Goal: Task Accomplishment & Management: Complete application form

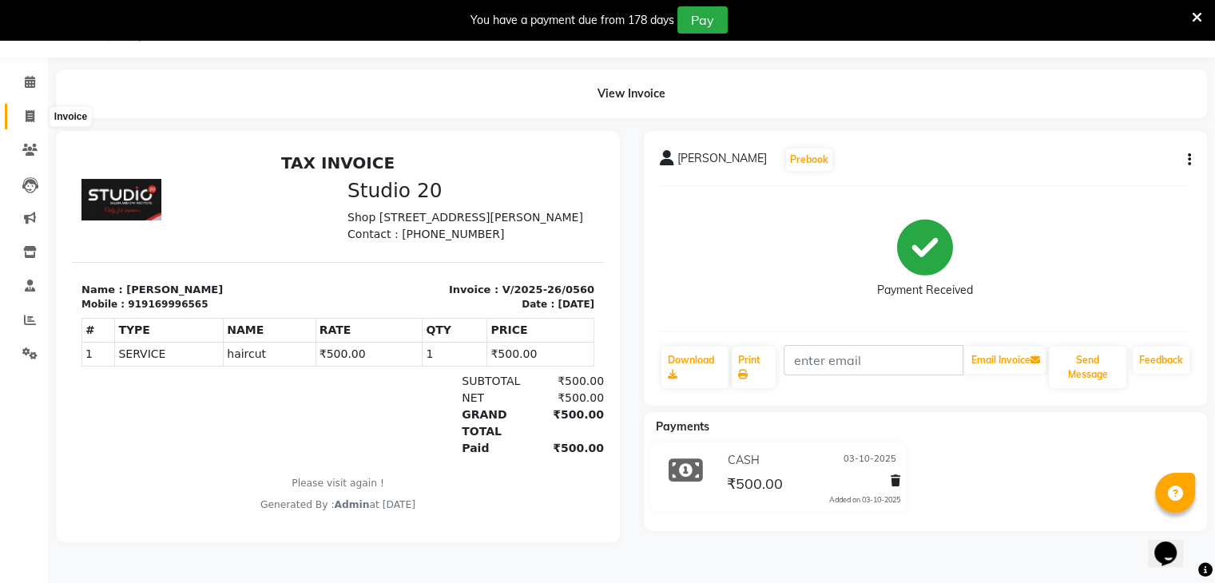
click at [30, 121] on icon at bounding box center [30, 116] width 9 height 12
select select "service"
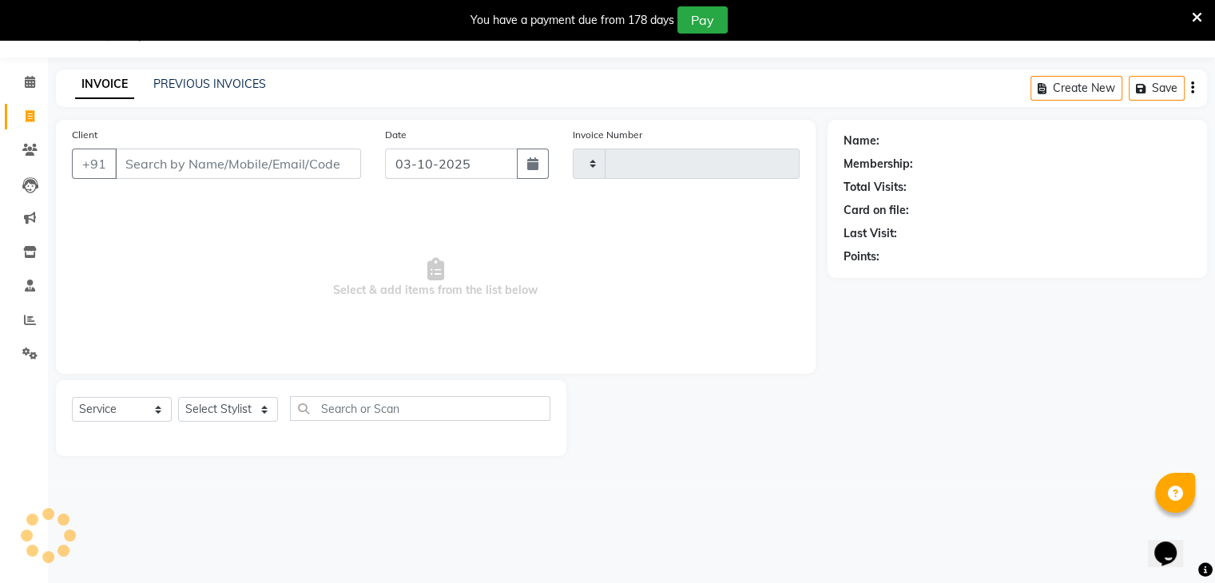
type input "0561"
select select "638"
click at [167, 164] on input "Client" at bounding box center [238, 164] width 246 height 30
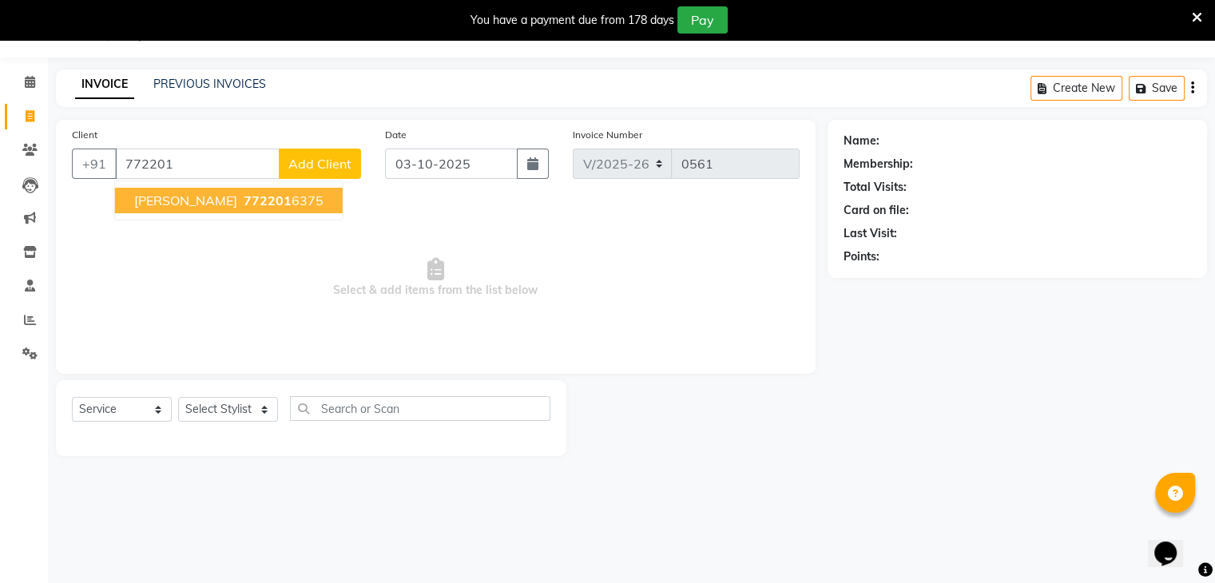
click at [199, 196] on span "[PERSON_NAME]" at bounding box center [185, 201] width 103 height 16
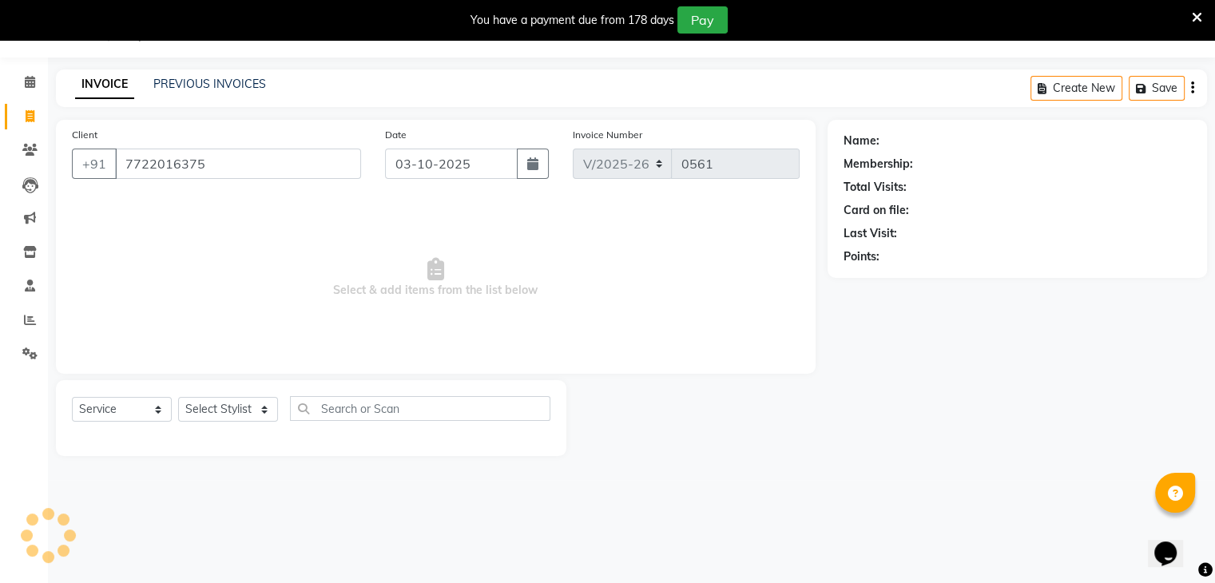
type input "7722016375"
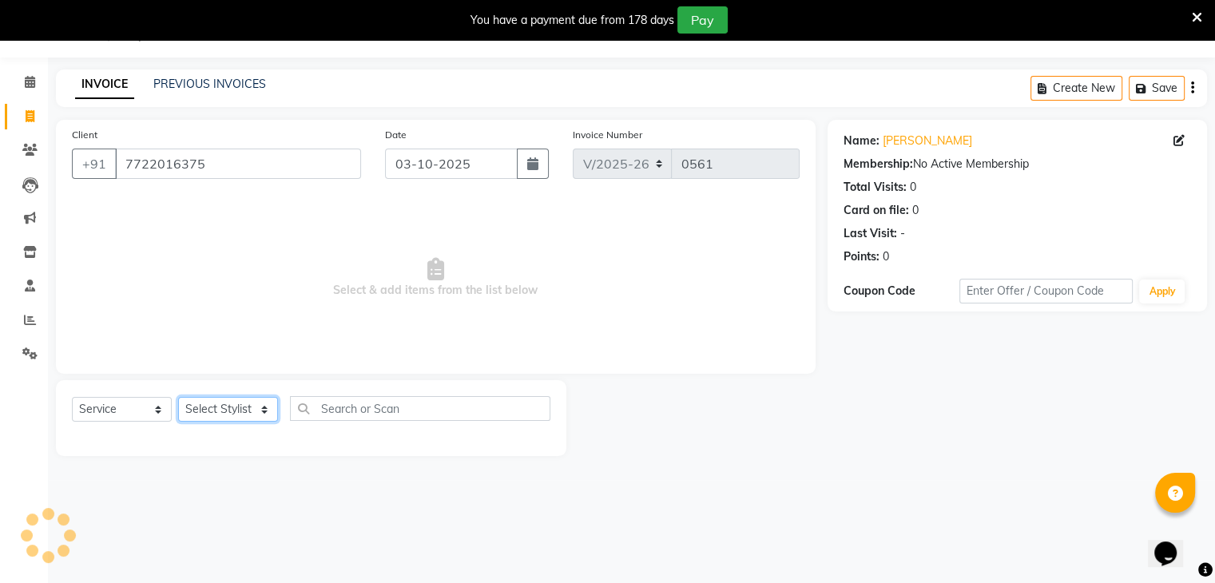
click at [236, 410] on select "Select Stylist [PERSON_NAME] [PERSON_NAME] [PERSON_NAME] Jaya [PERSON_NAME] [PE…" at bounding box center [228, 409] width 100 height 25
select select "72933"
click at [178, 398] on select "Select Stylist [PERSON_NAME] [PERSON_NAME] [PERSON_NAME] Jaya [PERSON_NAME] [PE…" at bounding box center [228, 409] width 100 height 25
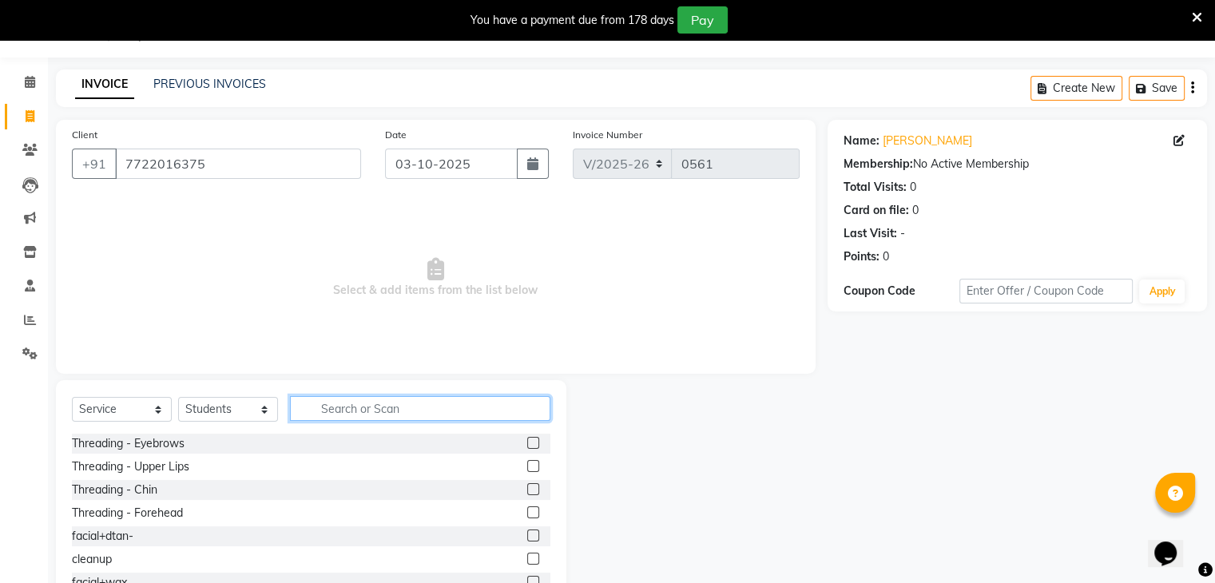
click at [352, 411] on input "text" at bounding box center [420, 408] width 260 height 25
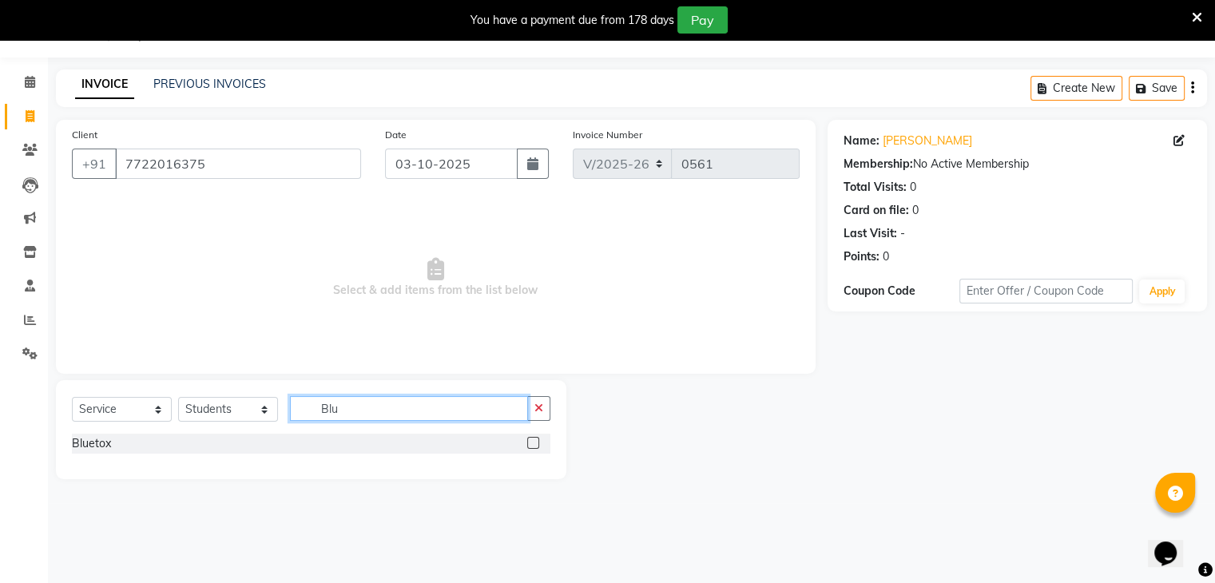
type input "Blu"
click at [530, 441] on label at bounding box center [533, 443] width 12 height 12
click at [530, 441] on input "checkbox" at bounding box center [532, 444] width 10 height 10
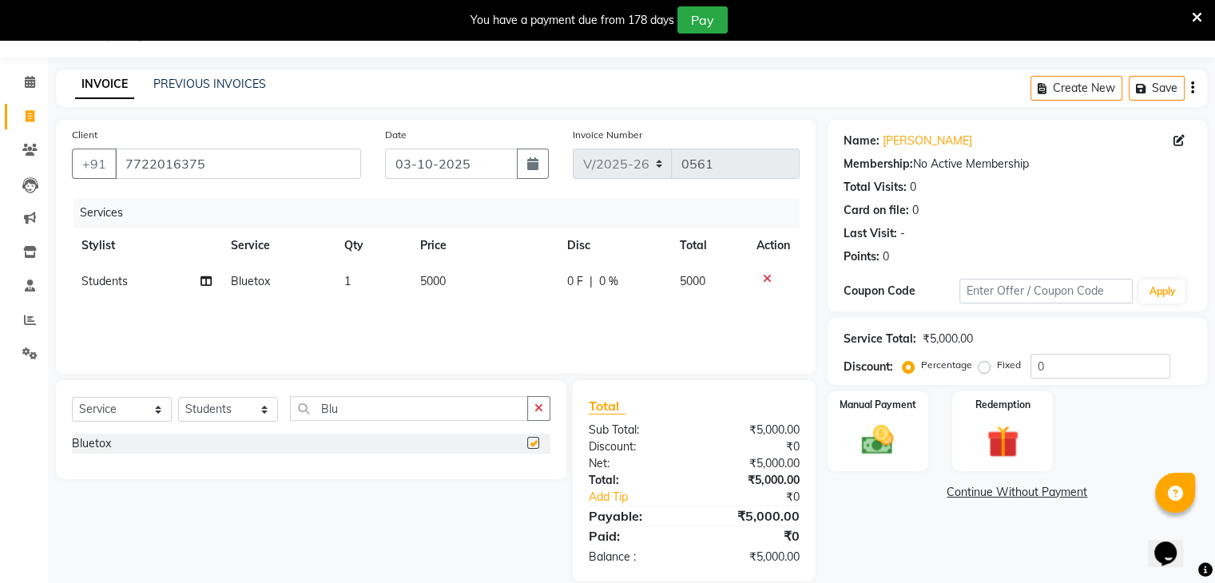
checkbox input "false"
click at [124, 414] on select "Select Service Product Membership Package Voucher Prepaid Gift Card" at bounding box center [122, 409] width 100 height 25
select select "product"
click at [72, 398] on select "Select Service Product Membership Package Voucher Prepaid Gift Card" at bounding box center [122, 409] width 100 height 25
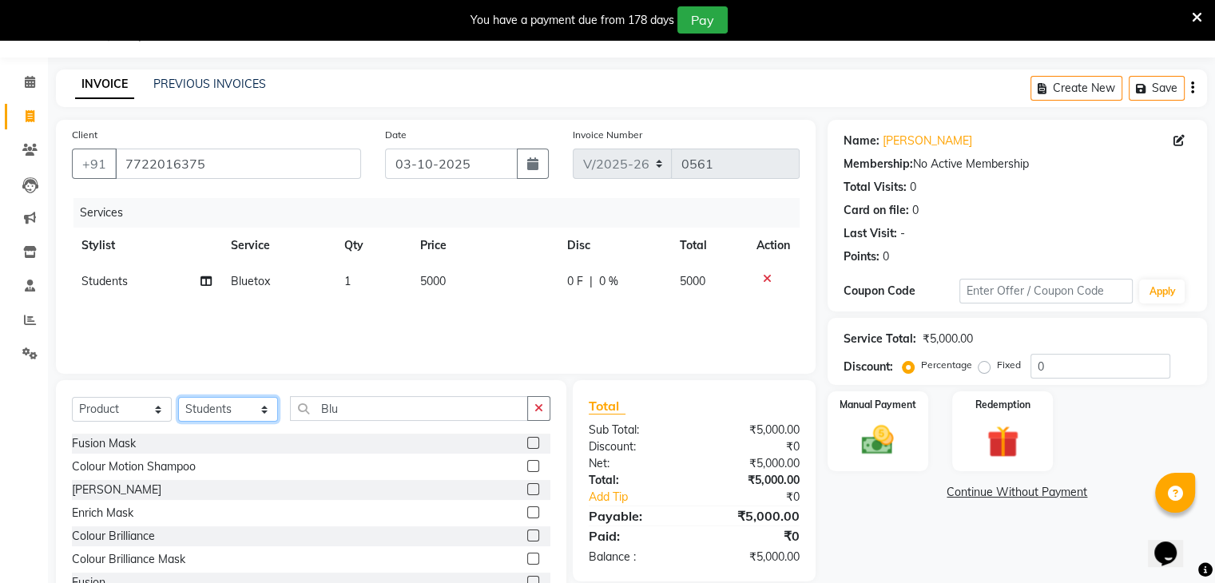
click at [252, 415] on select "Select Stylist [PERSON_NAME] [PERSON_NAME] [PERSON_NAME] Jaya [PERSON_NAME] [PE…" at bounding box center [228, 409] width 100 height 25
select select "65859"
click at [178, 398] on select "Select Stylist [PERSON_NAME] [PERSON_NAME] [PERSON_NAME] Jaya [PERSON_NAME] [PE…" at bounding box center [228, 409] width 100 height 25
click at [407, 414] on input "Blu" at bounding box center [409, 408] width 238 height 25
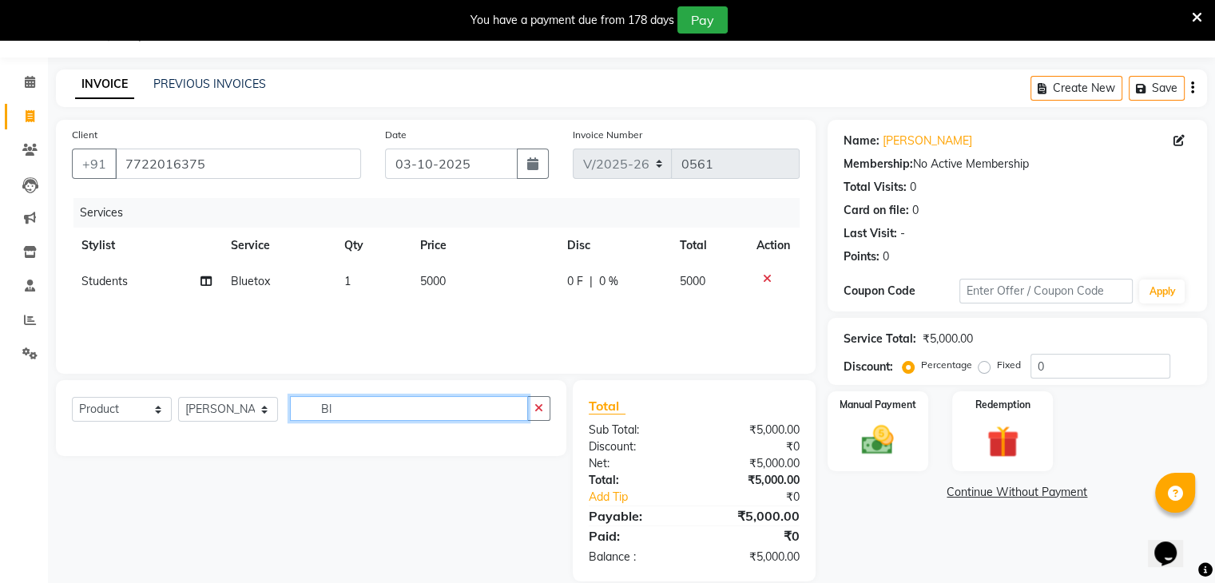
type input "B"
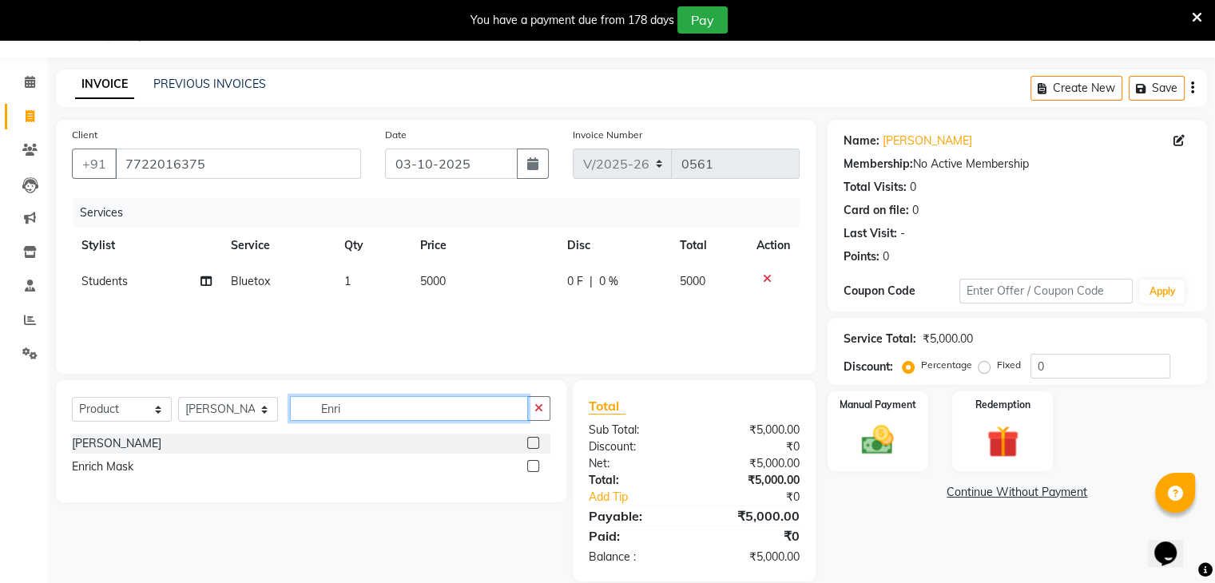
type input "Enri"
click at [532, 444] on label at bounding box center [533, 443] width 12 height 12
click at [532, 444] on input "checkbox" at bounding box center [532, 444] width 10 height 10
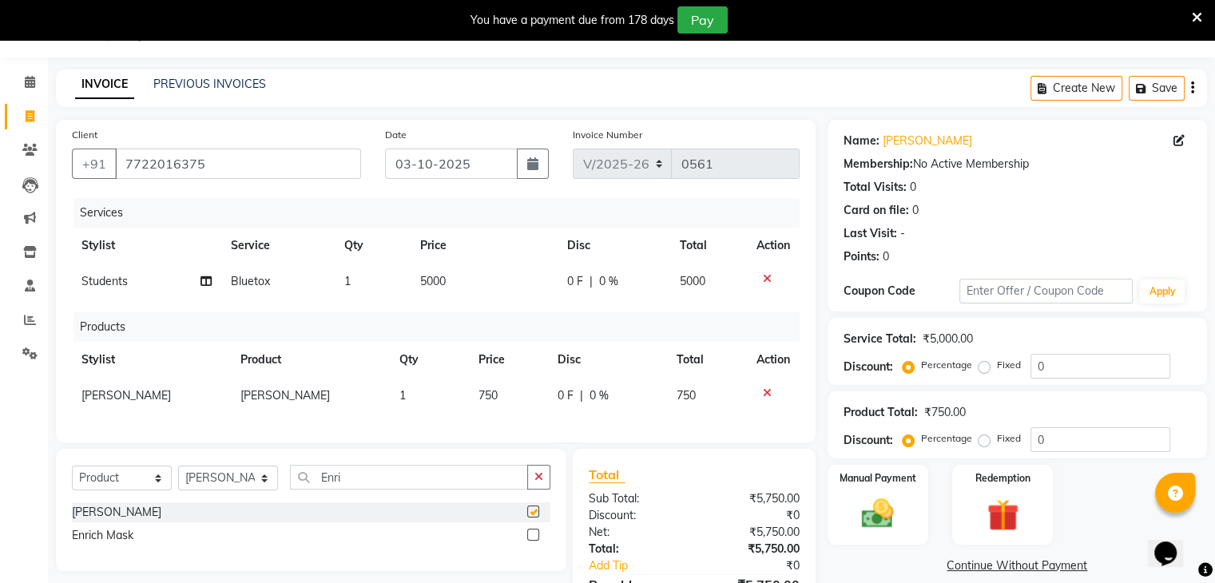
checkbox input "false"
click at [530, 541] on label at bounding box center [533, 535] width 12 height 12
click at [530, 541] on input "checkbox" at bounding box center [532, 535] width 10 height 10
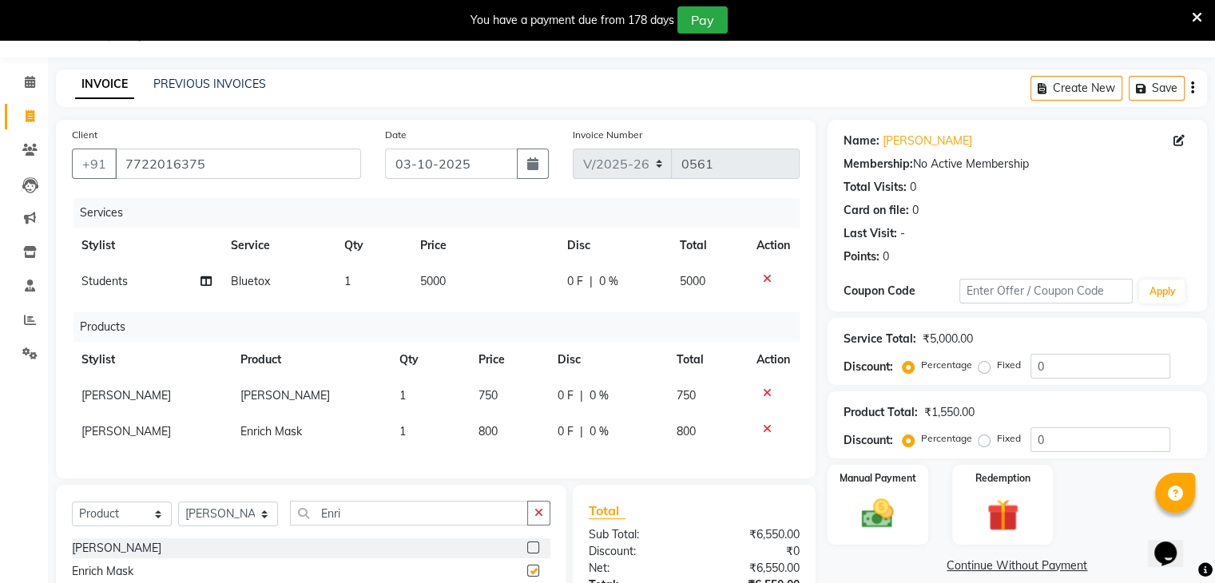
checkbox input "false"
click at [483, 432] on span "800" at bounding box center [488, 431] width 19 height 14
select select "65859"
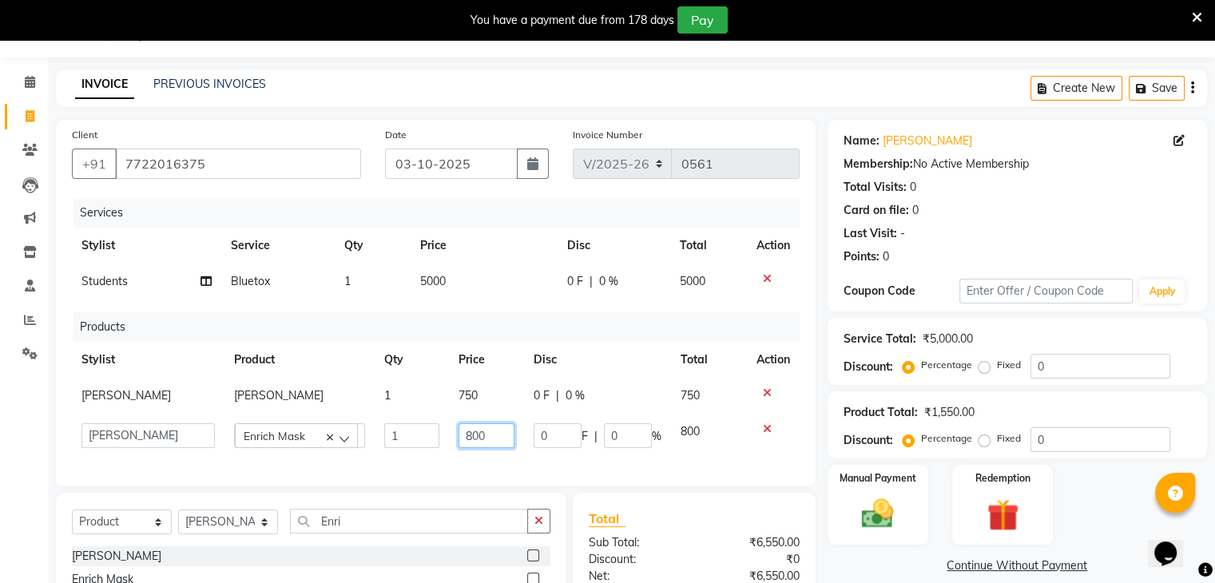
click at [470, 435] on input "800" at bounding box center [487, 435] width 56 height 25
type input "900"
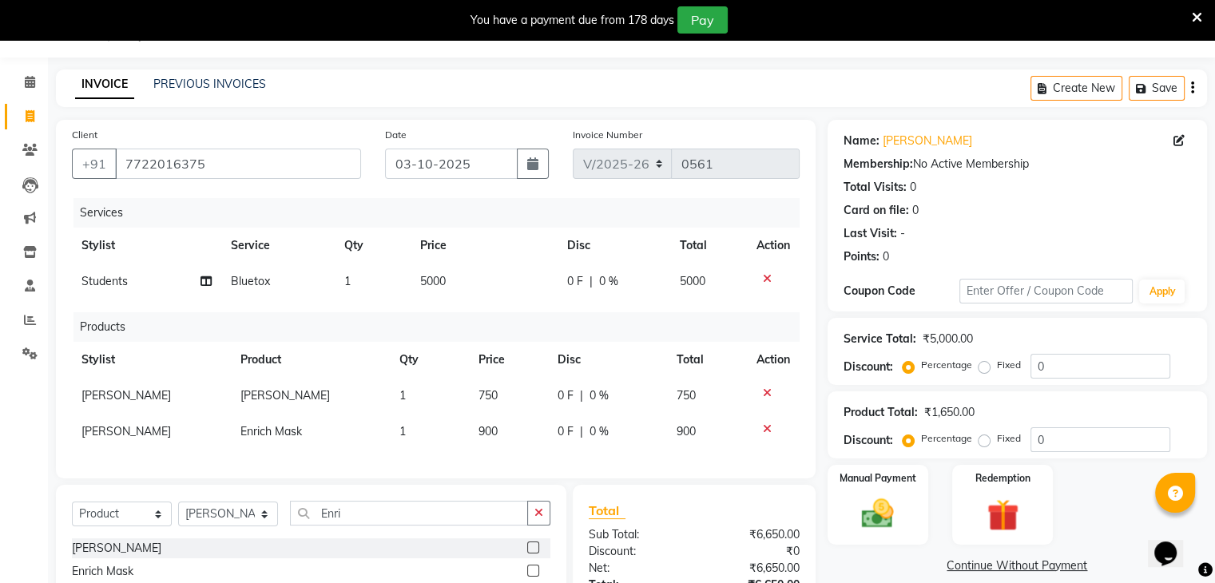
click at [534, 323] on div "Products" at bounding box center [442, 327] width 738 height 30
click at [894, 509] on img at bounding box center [878, 514] width 54 height 38
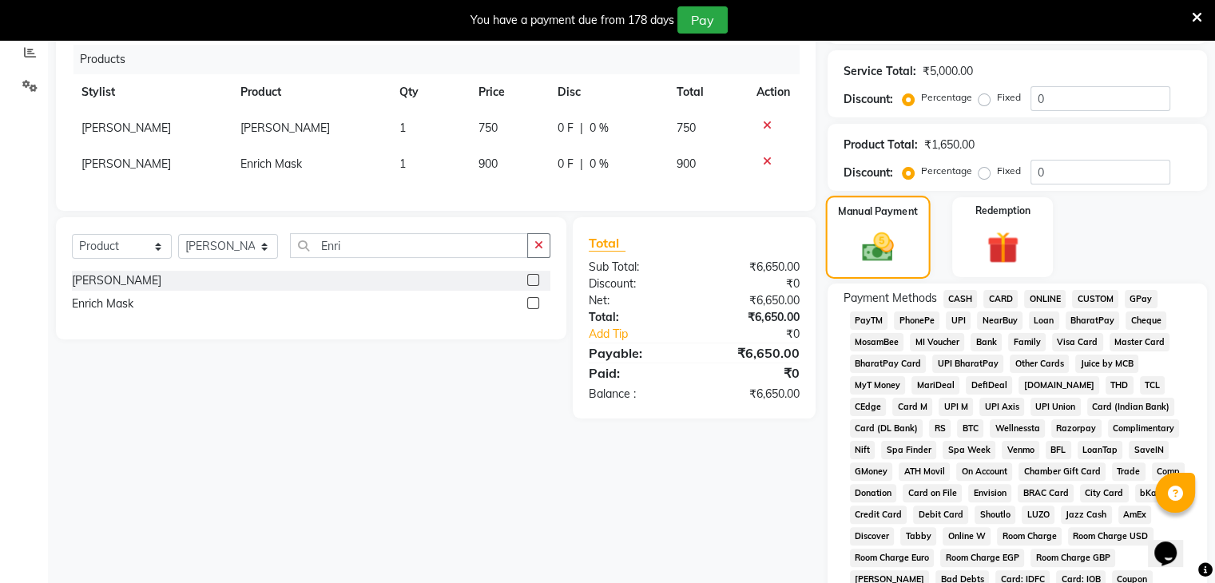
scroll to position [309, 0]
click at [963, 300] on span "CASH" at bounding box center [960, 297] width 34 height 18
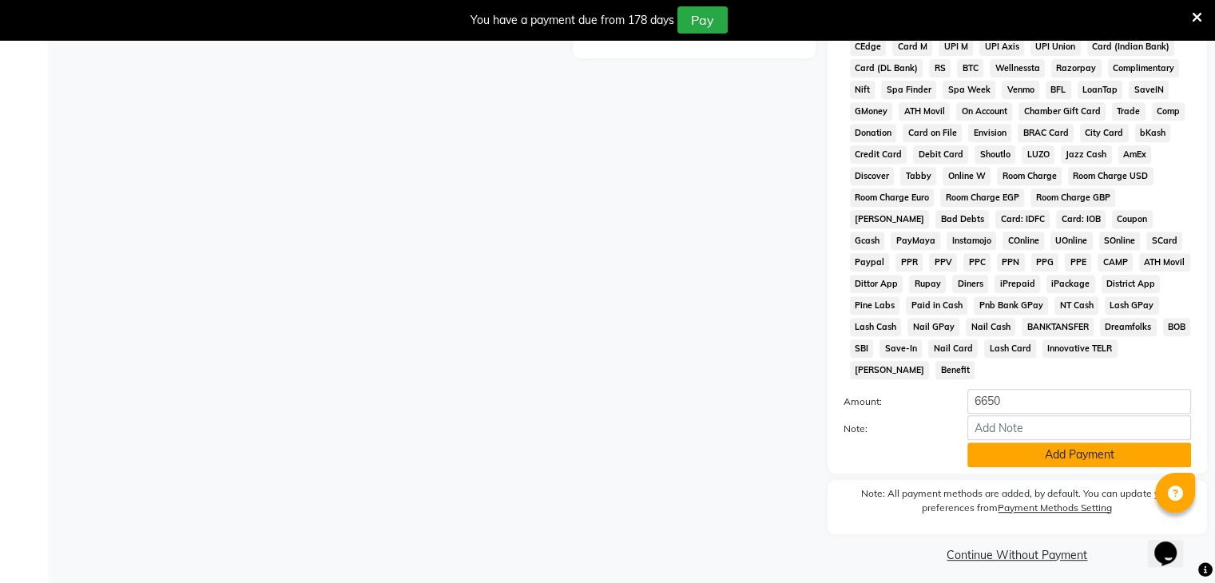
scroll to position [0, 0]
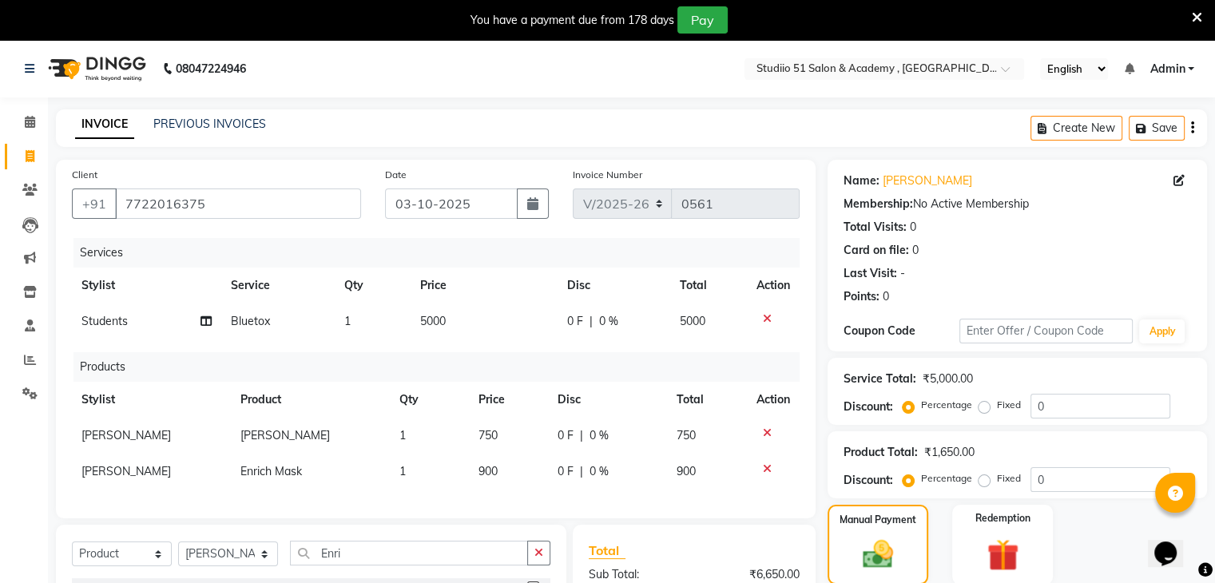
click at [427, 328] on span "5000" at bounding box center [433, 321] width 26 height 14
select select "72933"
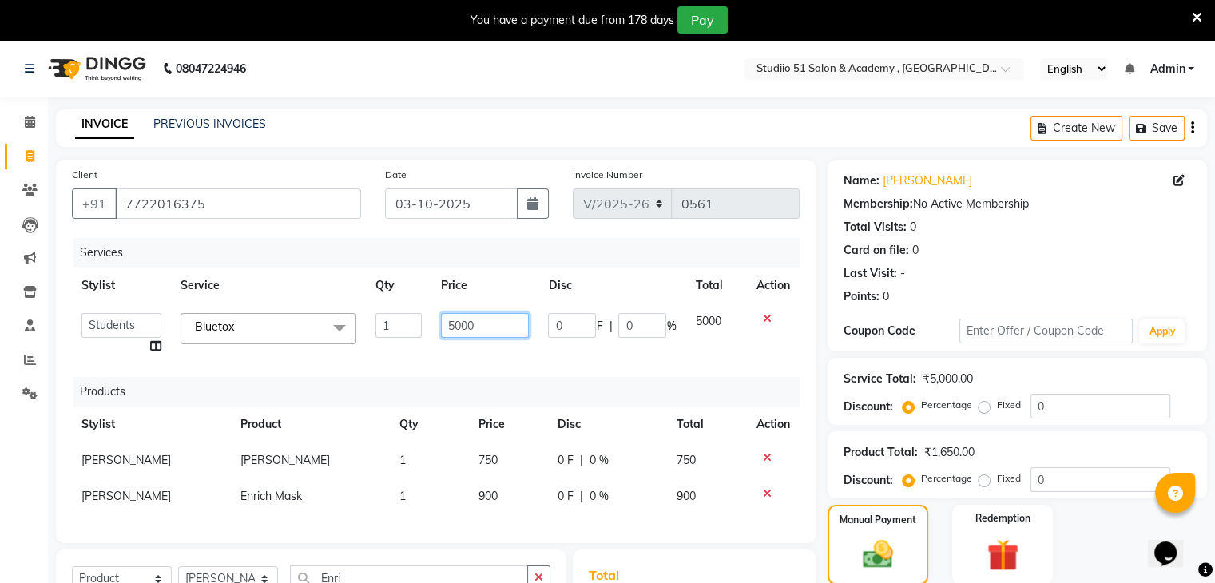
click at [454, 324] on input "5000" at bounding box center [485, 325] width 88 height 25
type input "4000"
click at [476, 371] on div "Services Stylist Service Qty Price Disc Total Action [PERSON_NAME] [PERSON_NAME…" at bounding box center [436, 382] width 728 height 289
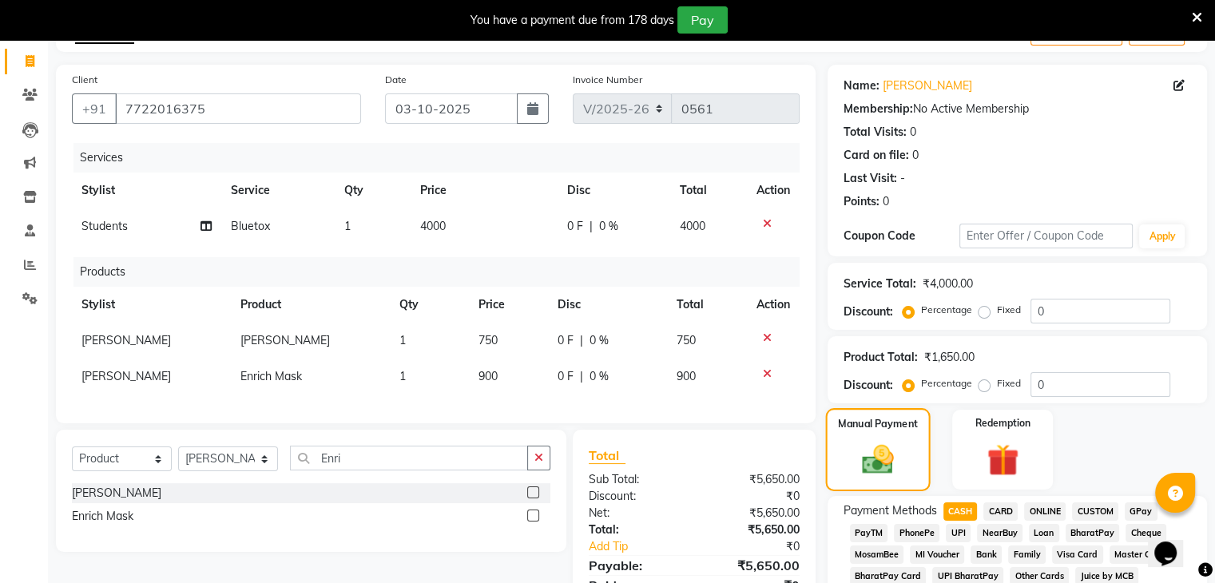
scroll to position [96, 0]
click at [1011, 514] on span "CARD" at bounding box center [1000, 511] width 34 height 18
type input "5650"
click at [968, 506] on span "CASH" at bounding box center [960, 511] width 34 height 18
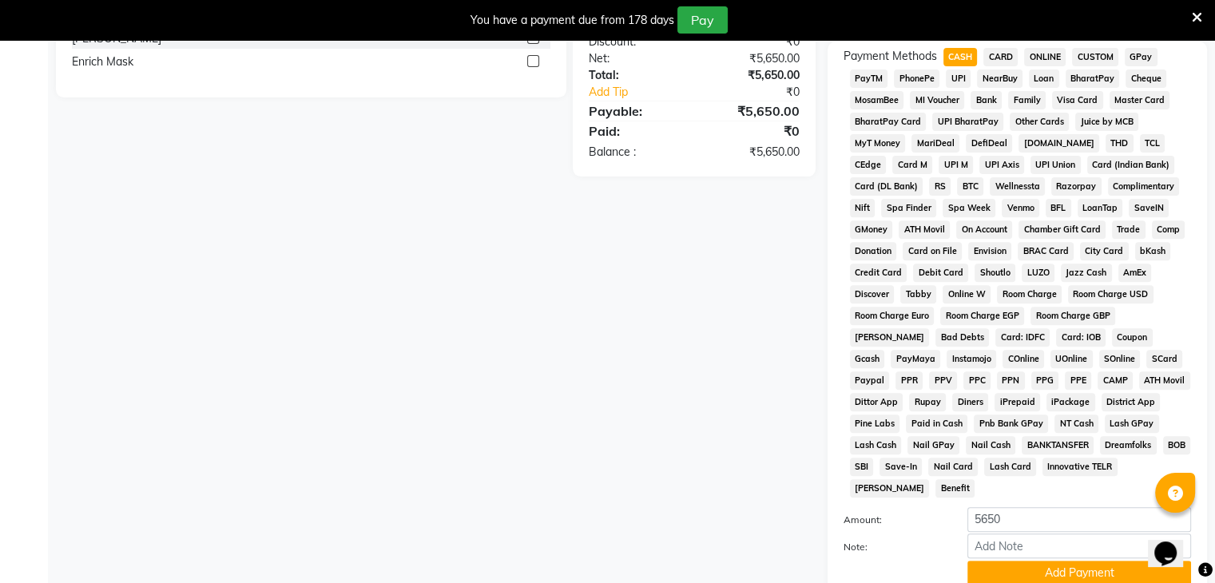
scroll to position [668, 0]
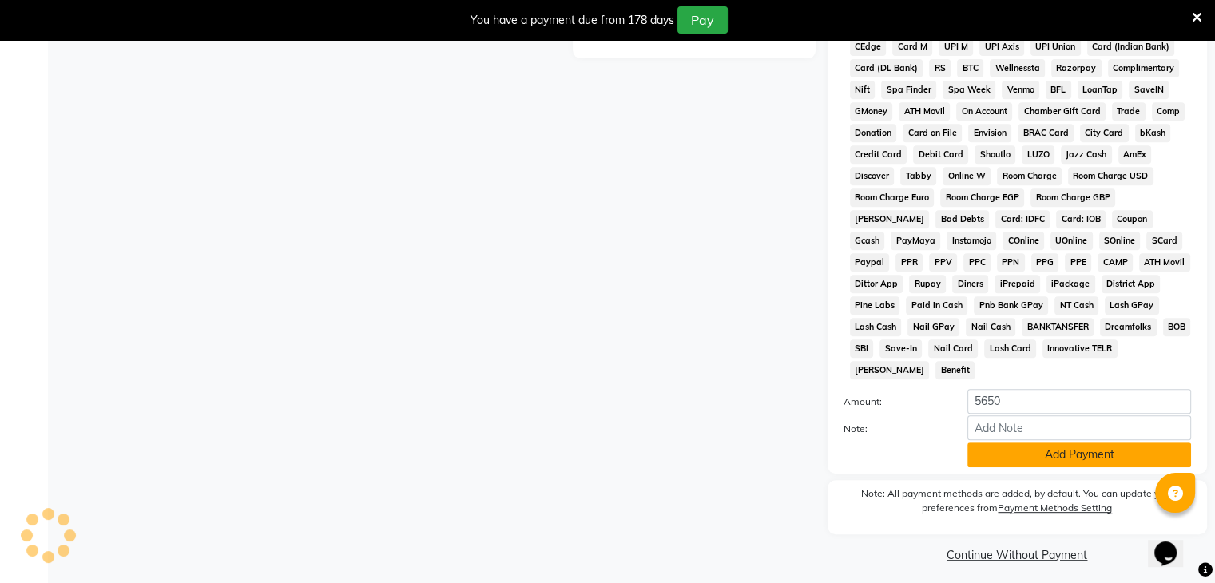
click at [1000, 445] on button "Add Payment" at bounding box center [1079, 455] width 224 height 25
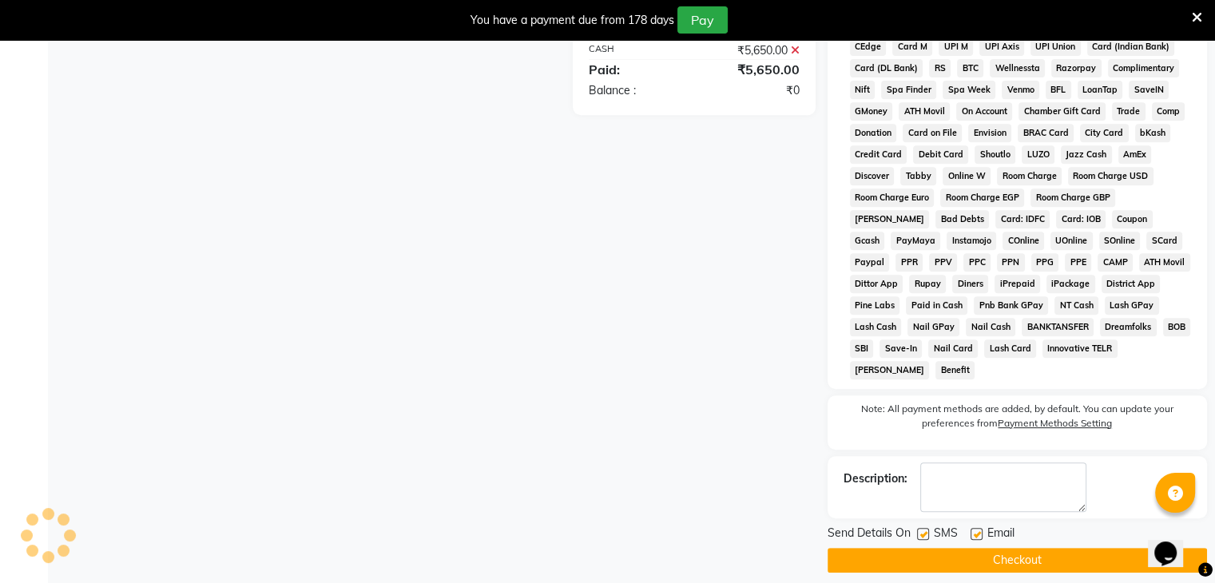
click at [1031, 561] on button "Checkout" at bounding box center [1017, 560] width 379 height 25
